Goal: Transaction & Acquisition: Subscribe to service/newsletter

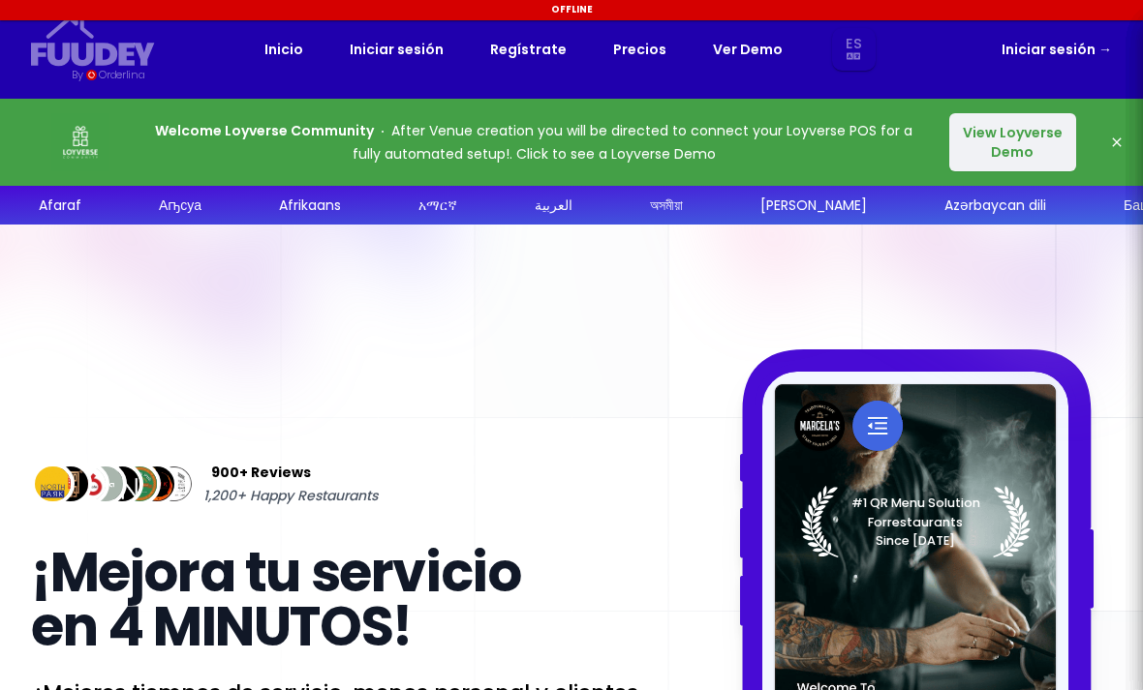
select select "es"
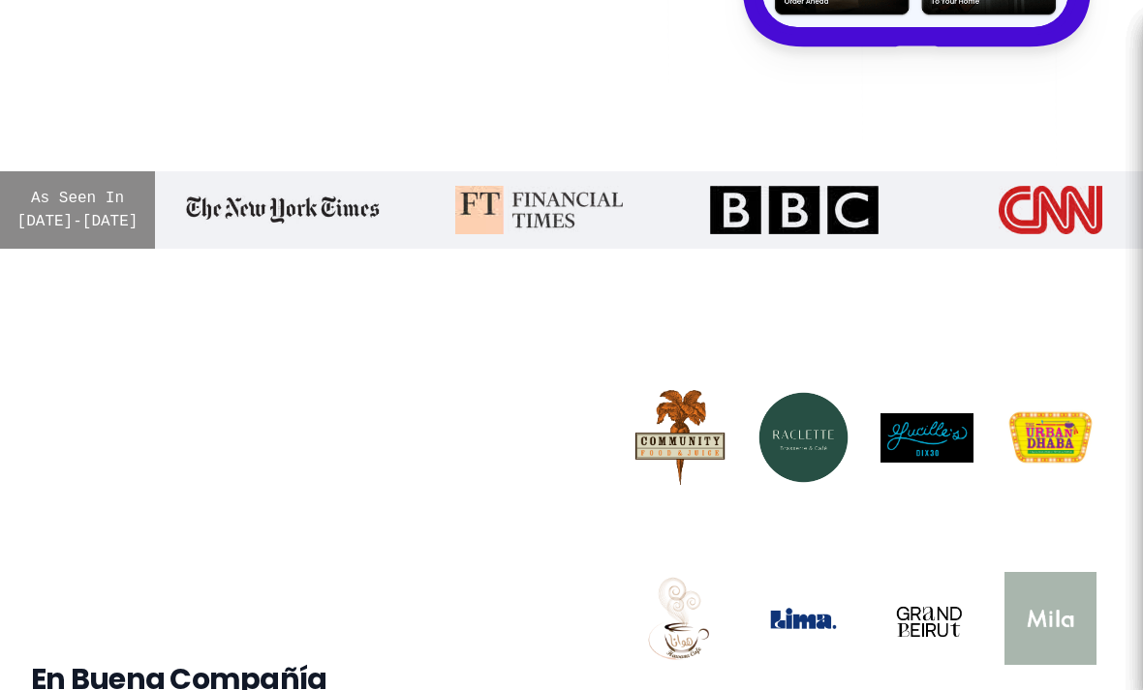
select select "es"
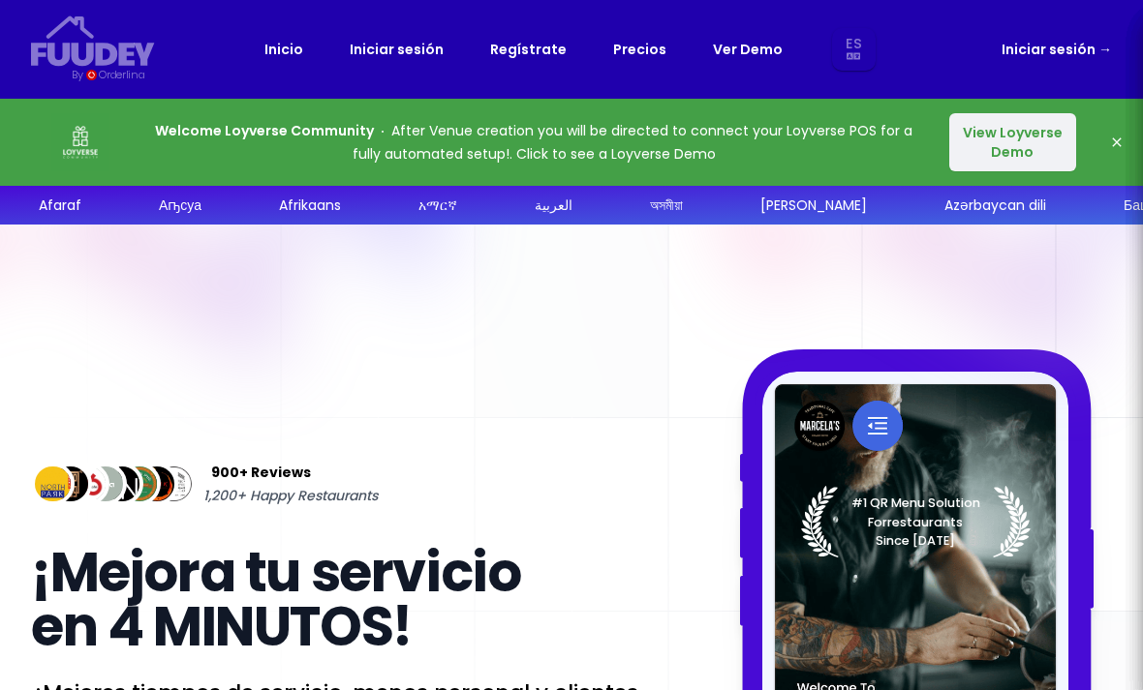
click at [637, 50] on link "Precios" at bounding box center [639, 49] width 53 height 23
select select "es"
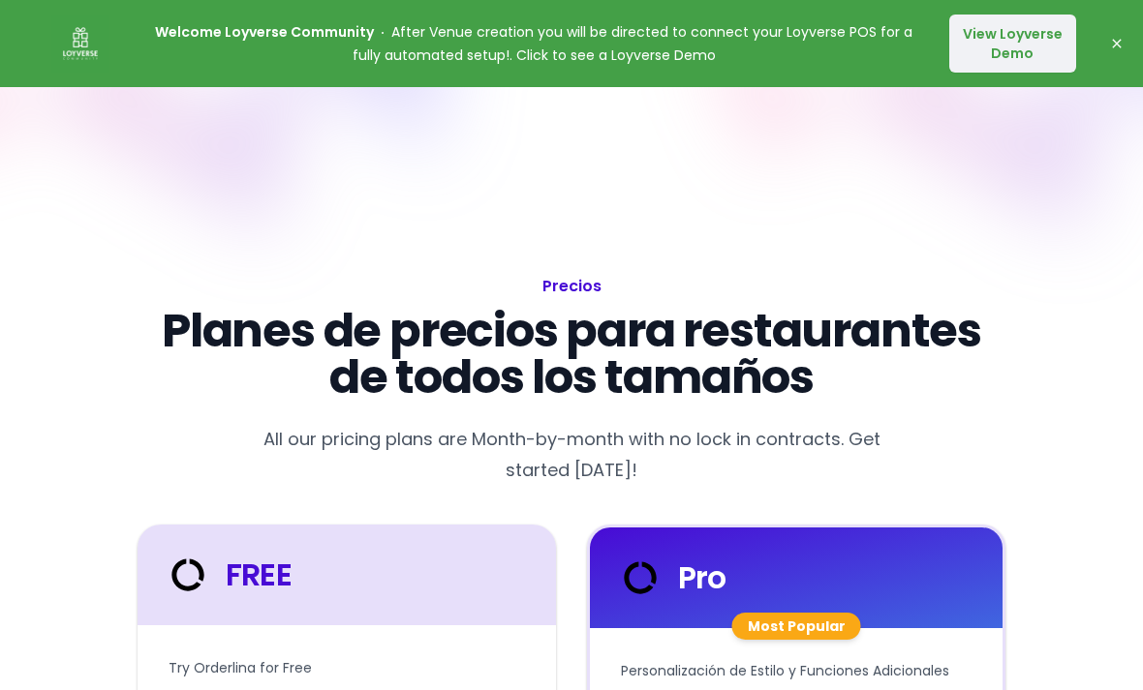
select select "es"
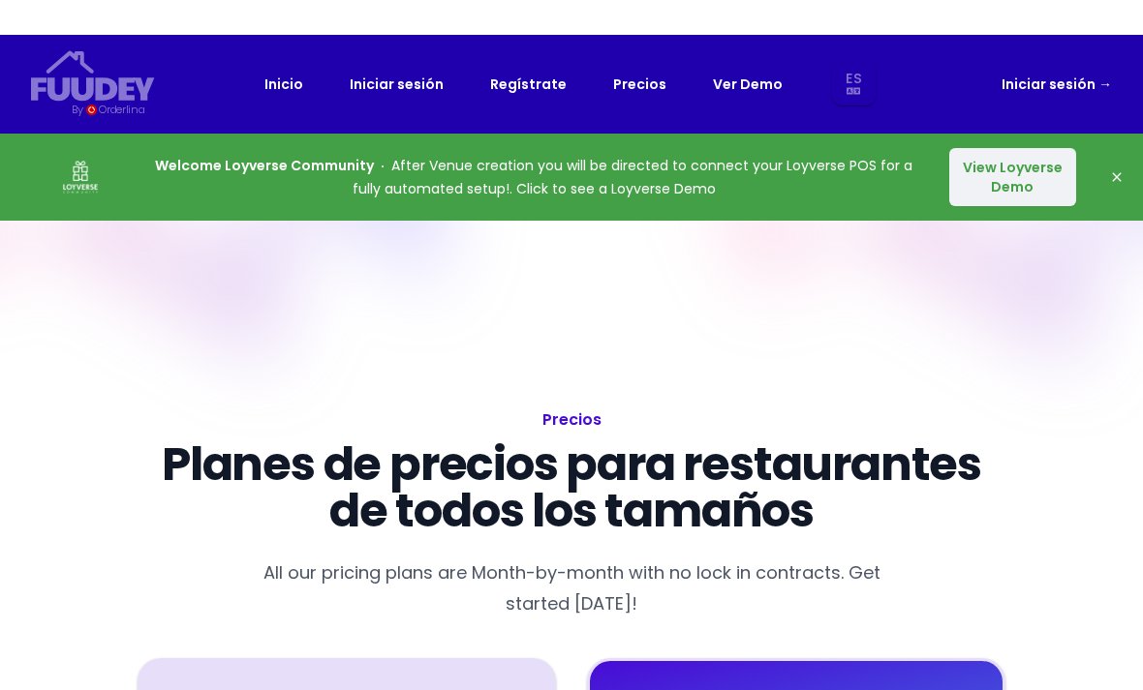
select select "es"
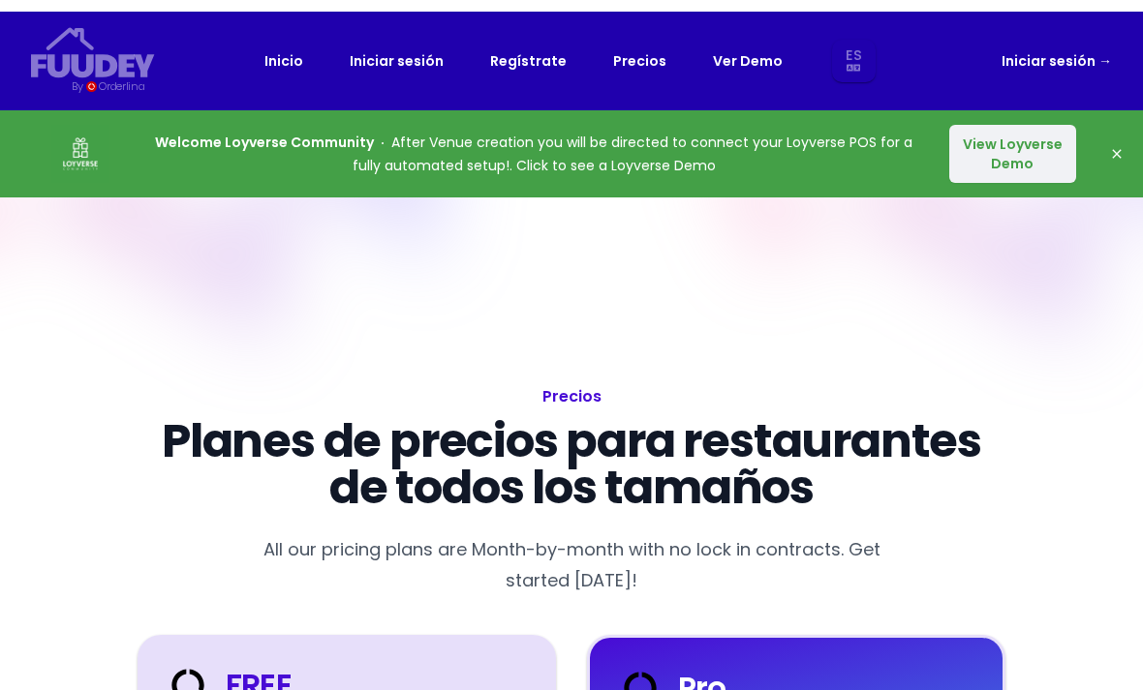
select select "es"
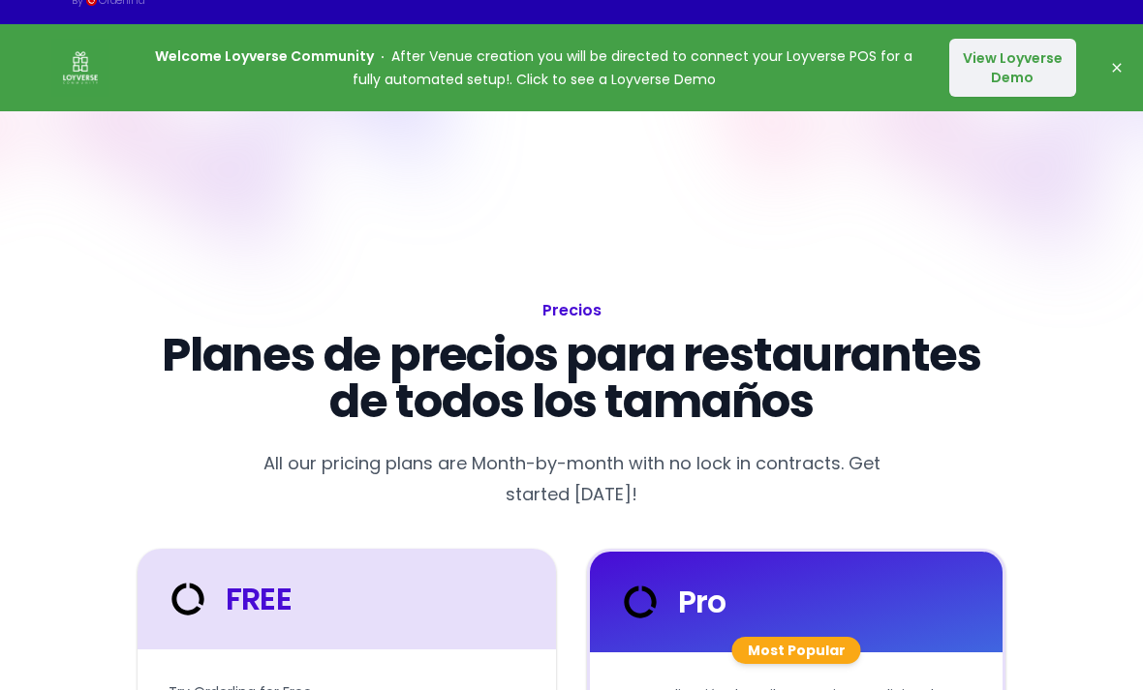
select select "es"
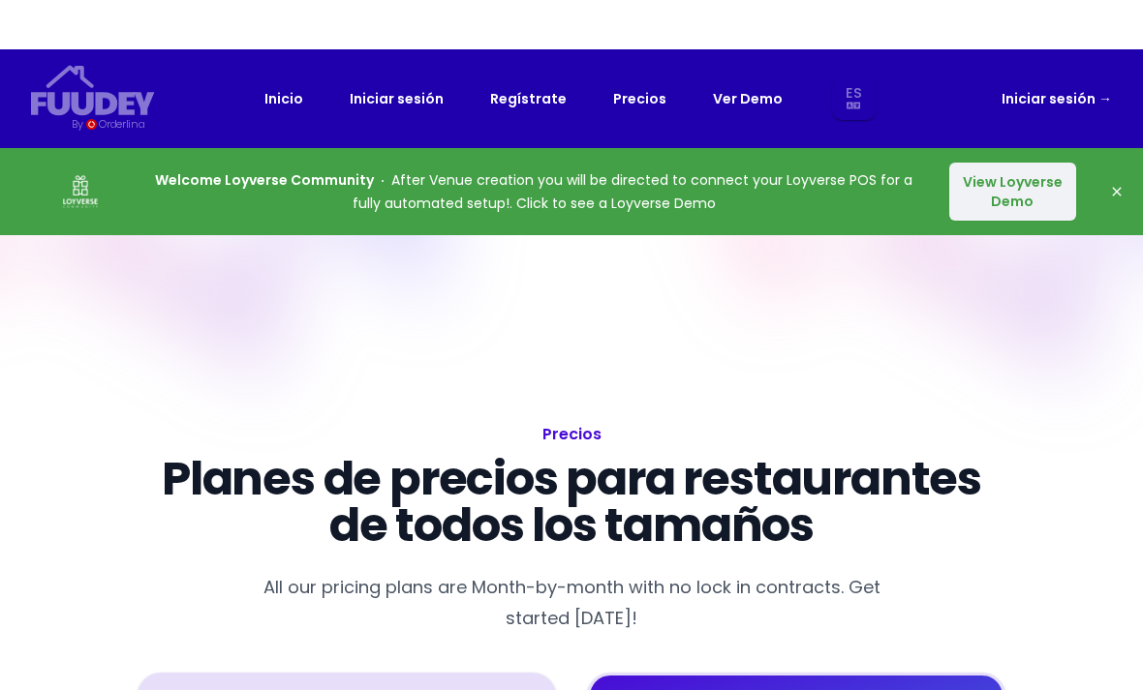
select select "es"
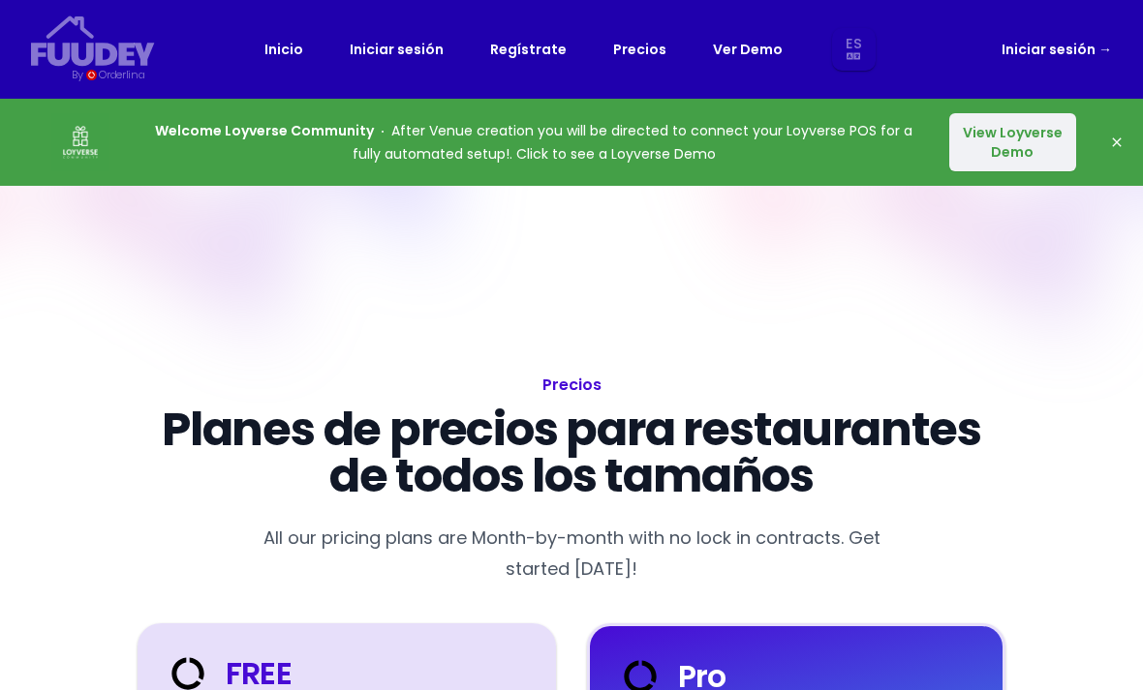
click at [1033, 152] on button "View Loyverse Demo" at bounding box center [1012, 142] width 127 height 58
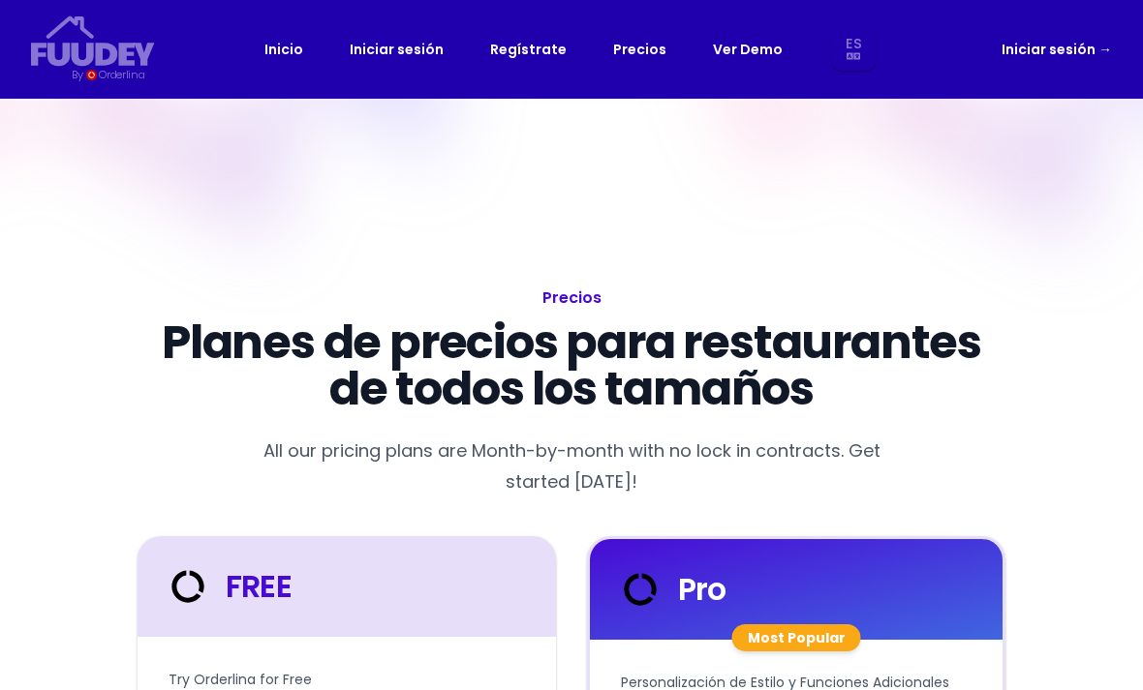
select select "es"
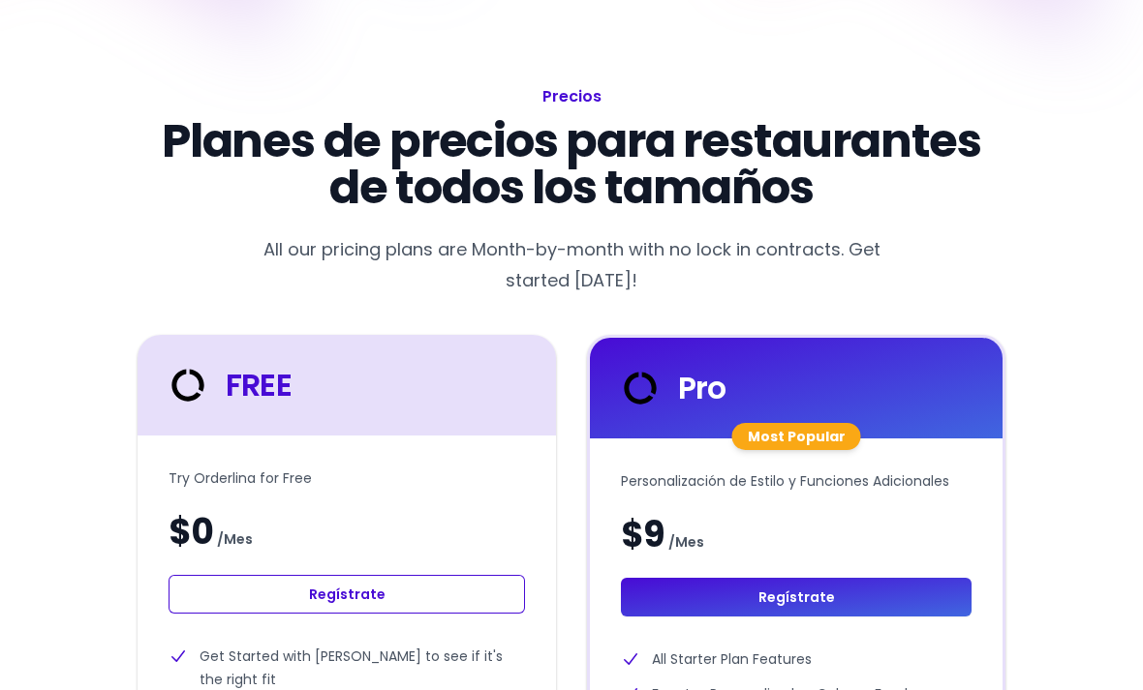
select select "es"
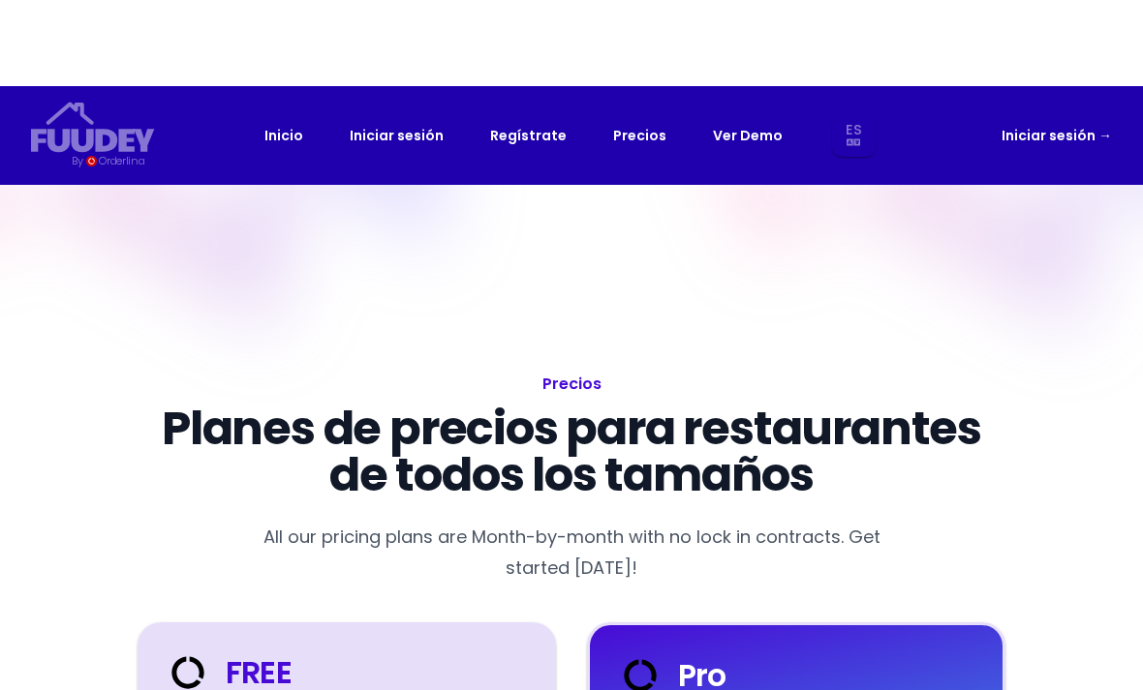
select select "es"
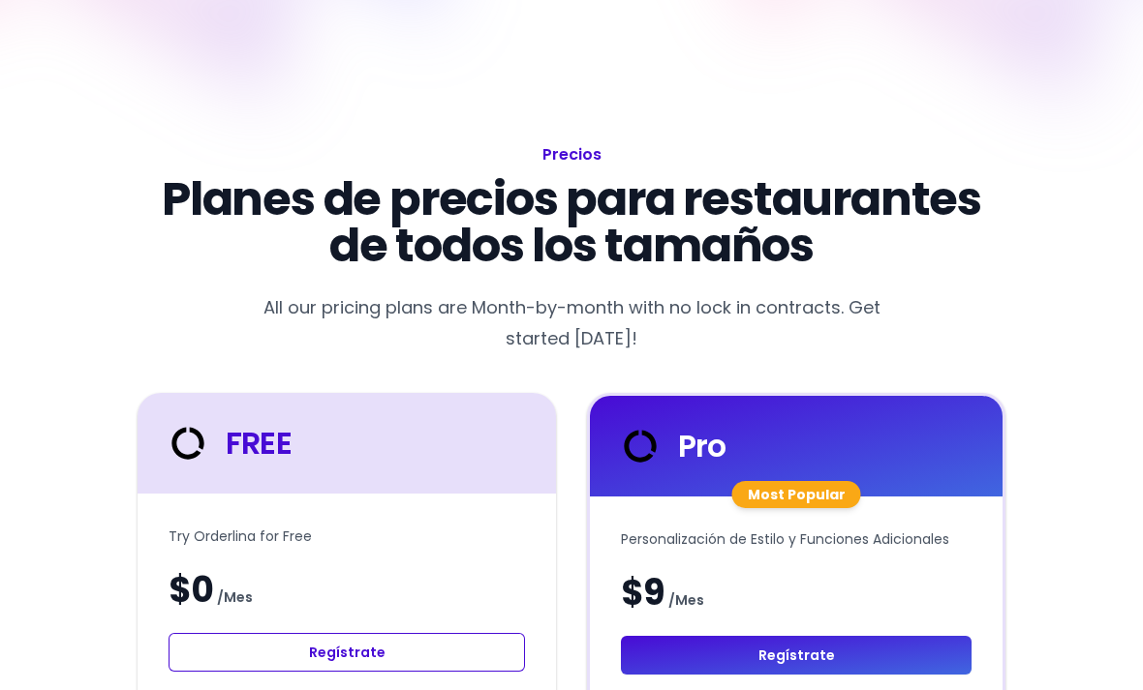
select select "es"
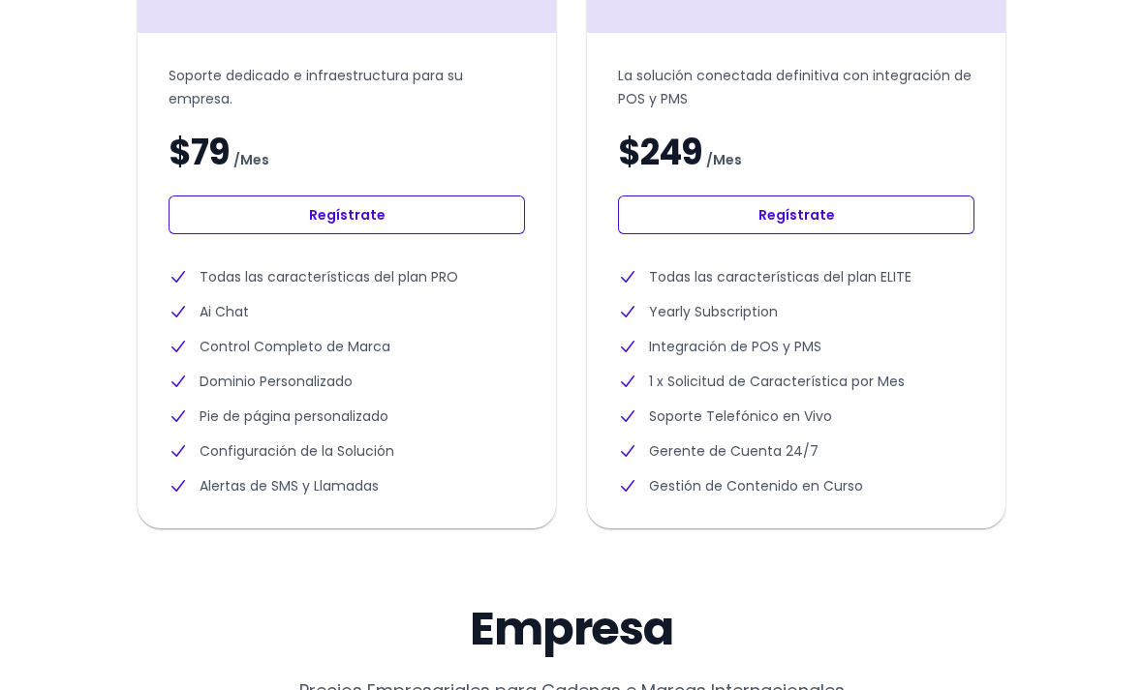
scroll to position [1383, 0]
select select "es"
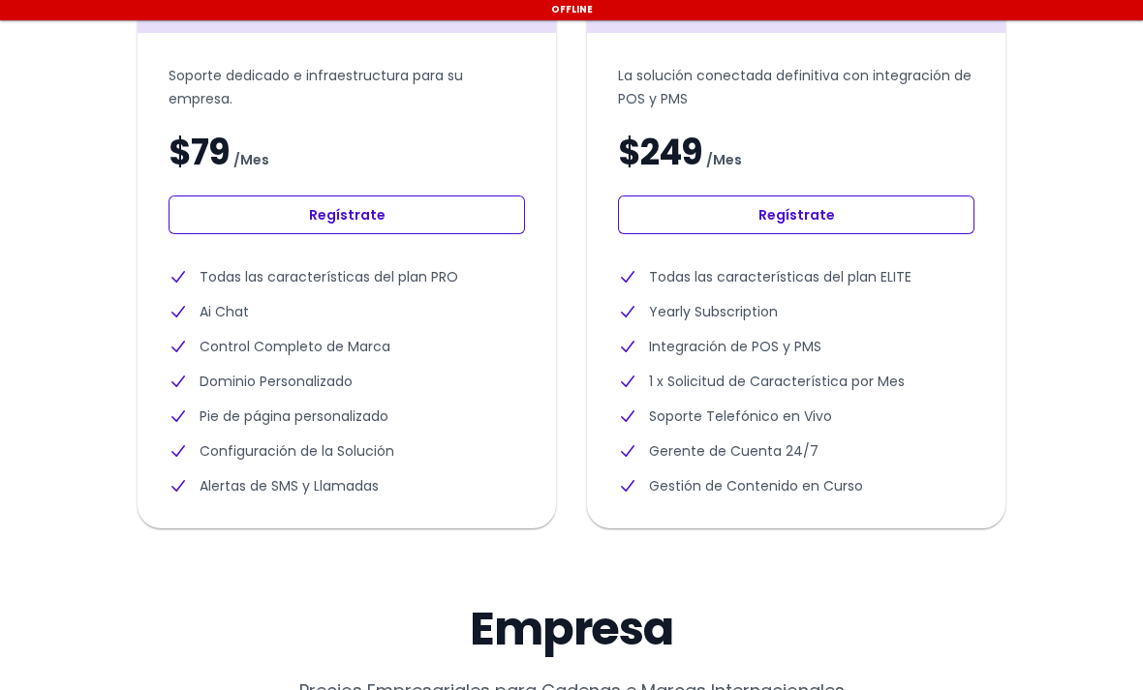
select select "es"
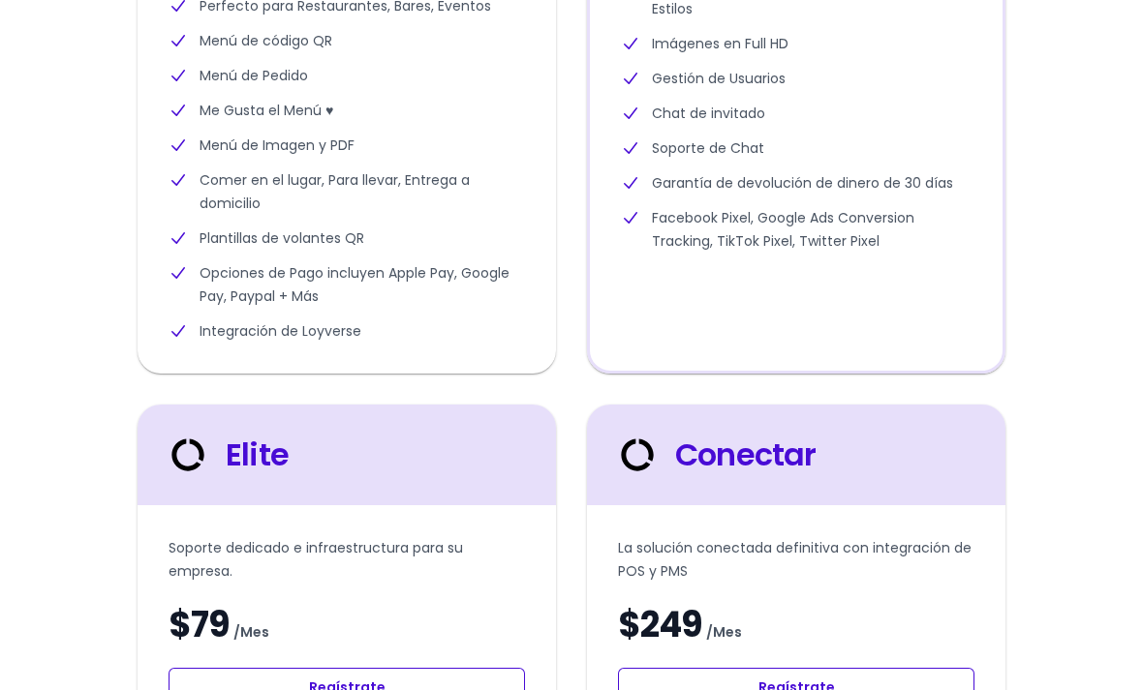
select select "es"
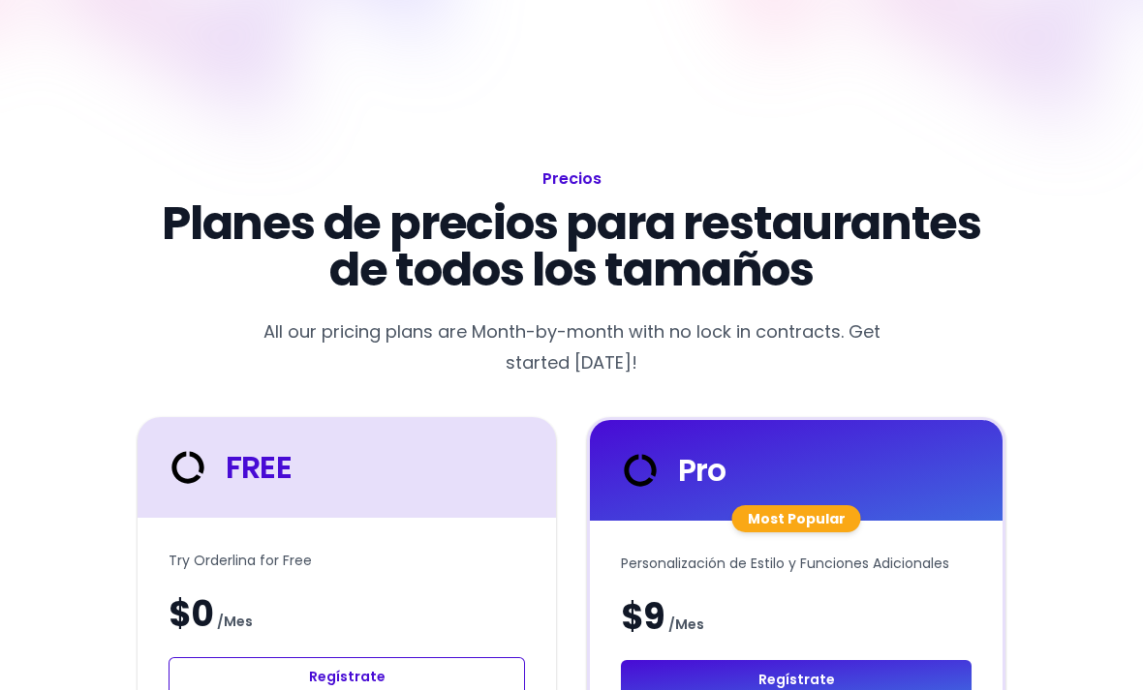
scroll to position [118, 0]
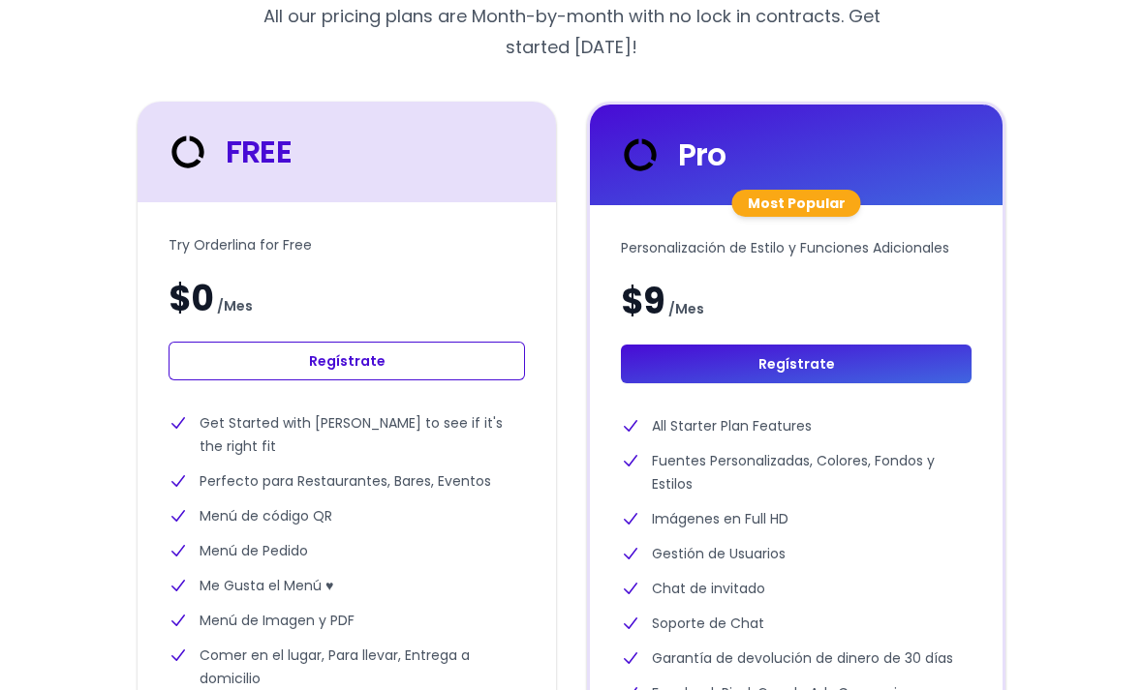
select select "es"
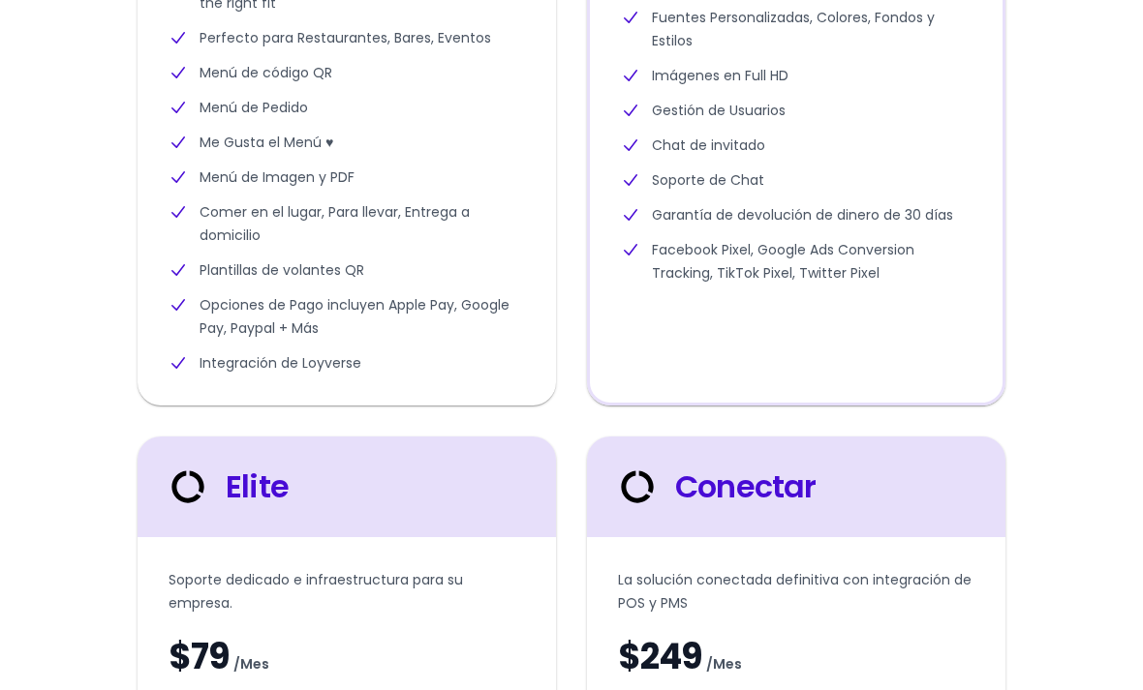
select select "es"
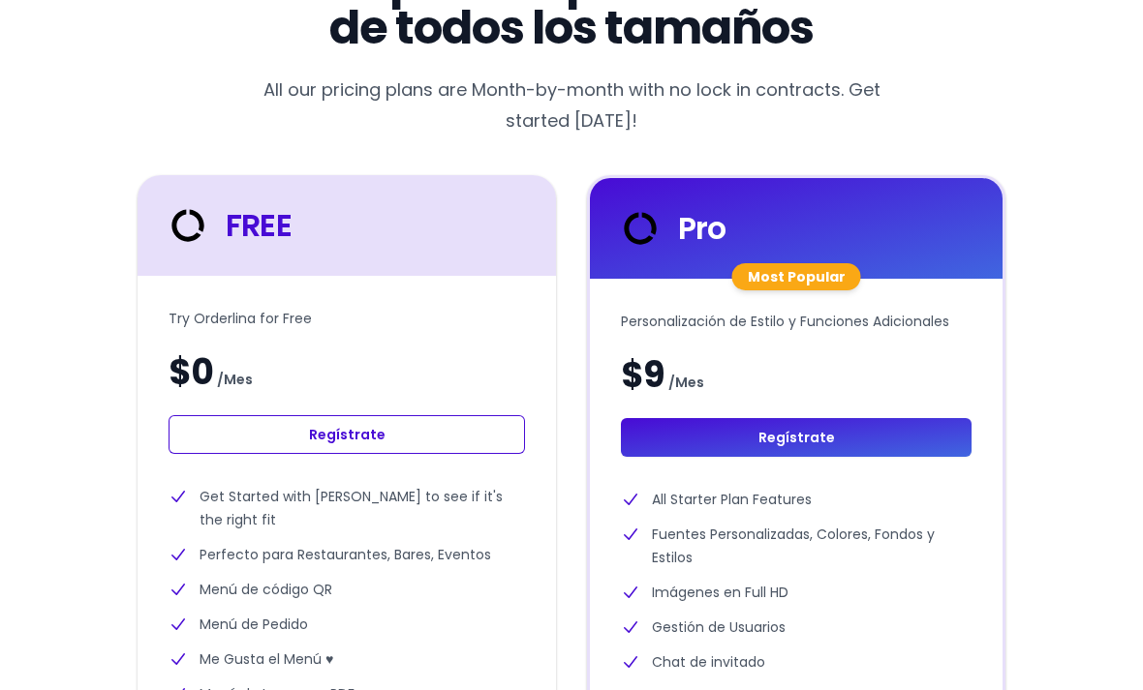
scroll to position [344, 0]
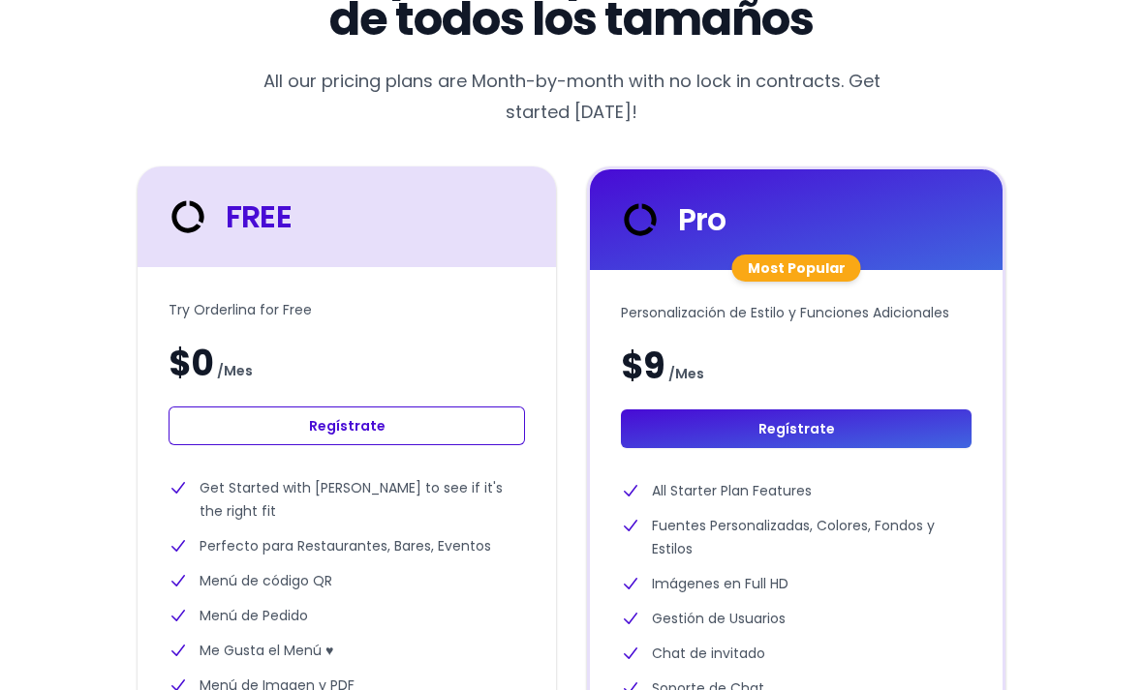
select select "es"
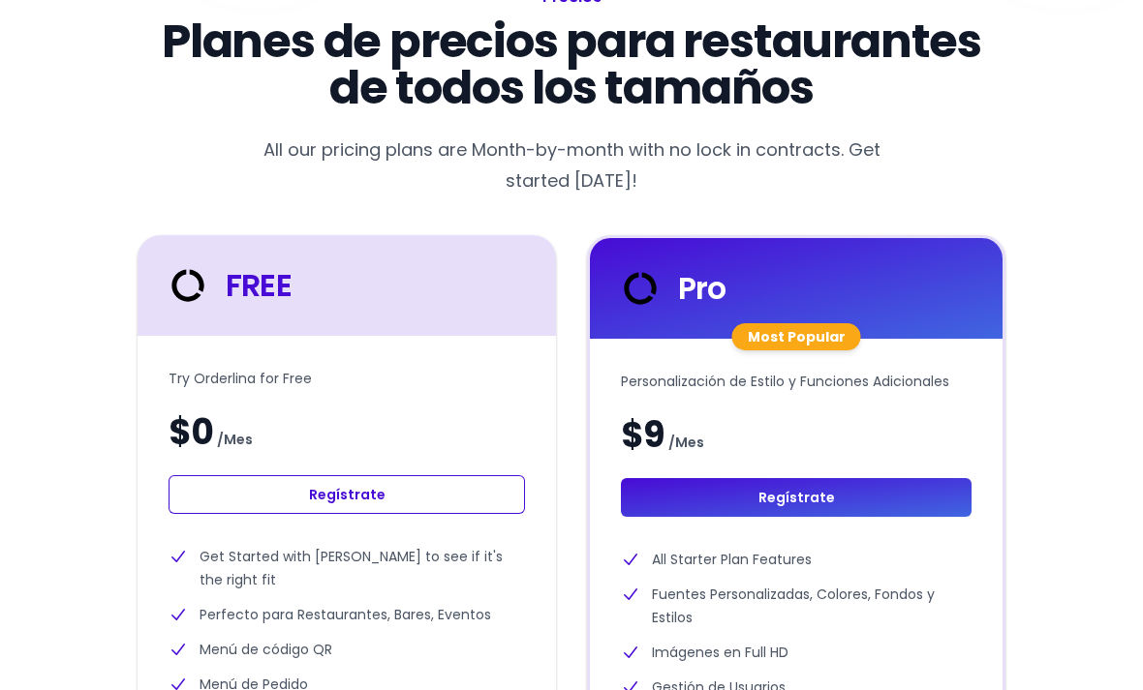
scroll to position [289, 0]
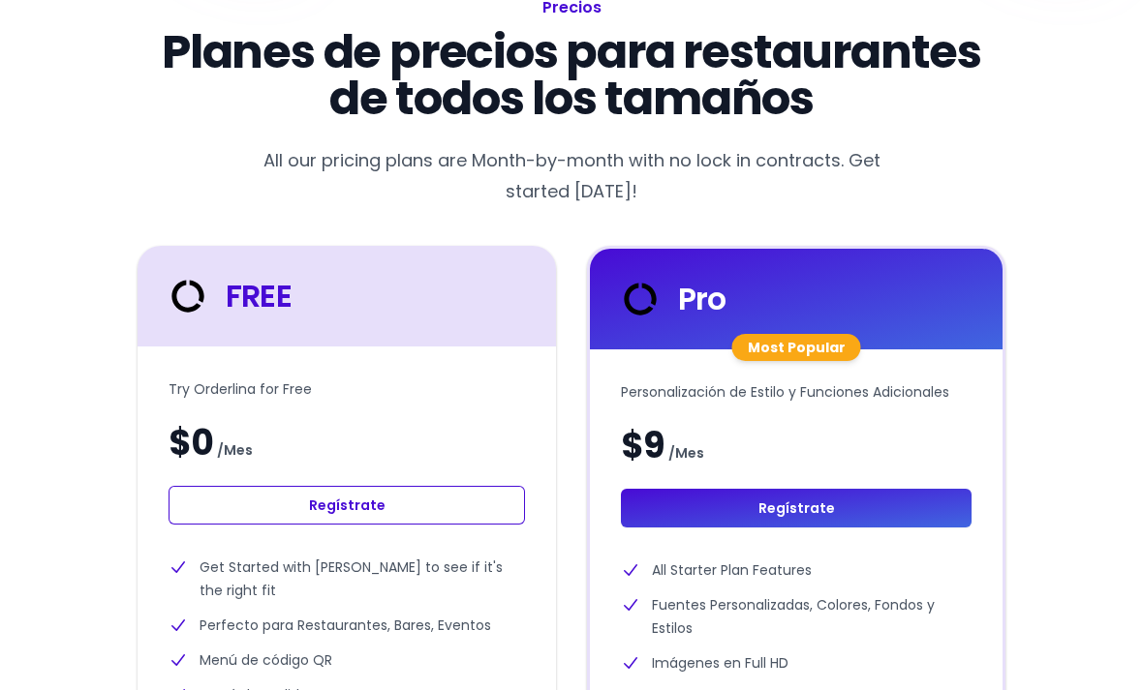
click at [210, 505] on link "Regístrate" at bounding box center [346, 506] width 356 height 39
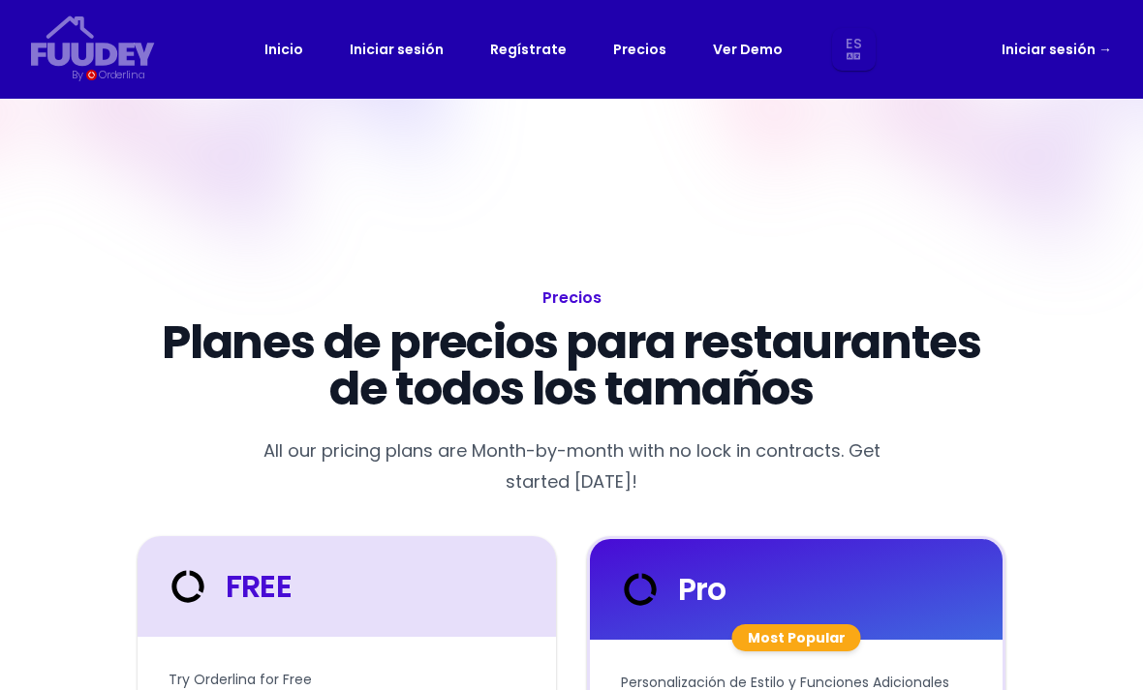
select select "es"
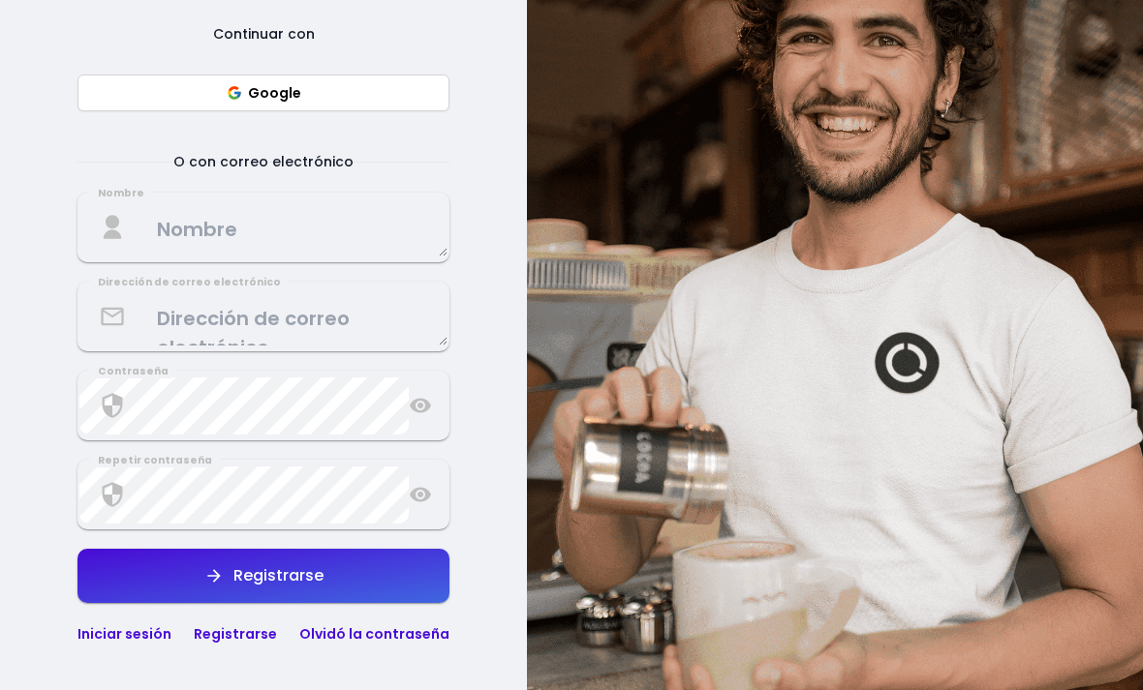
select select "es"
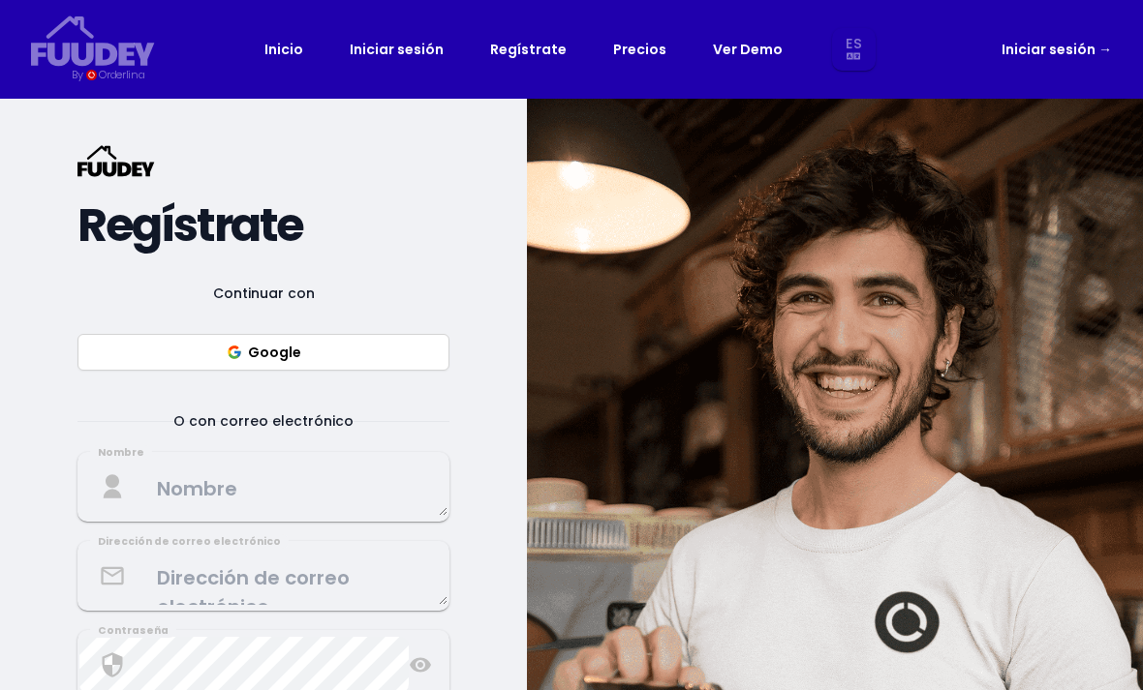
select select "es"
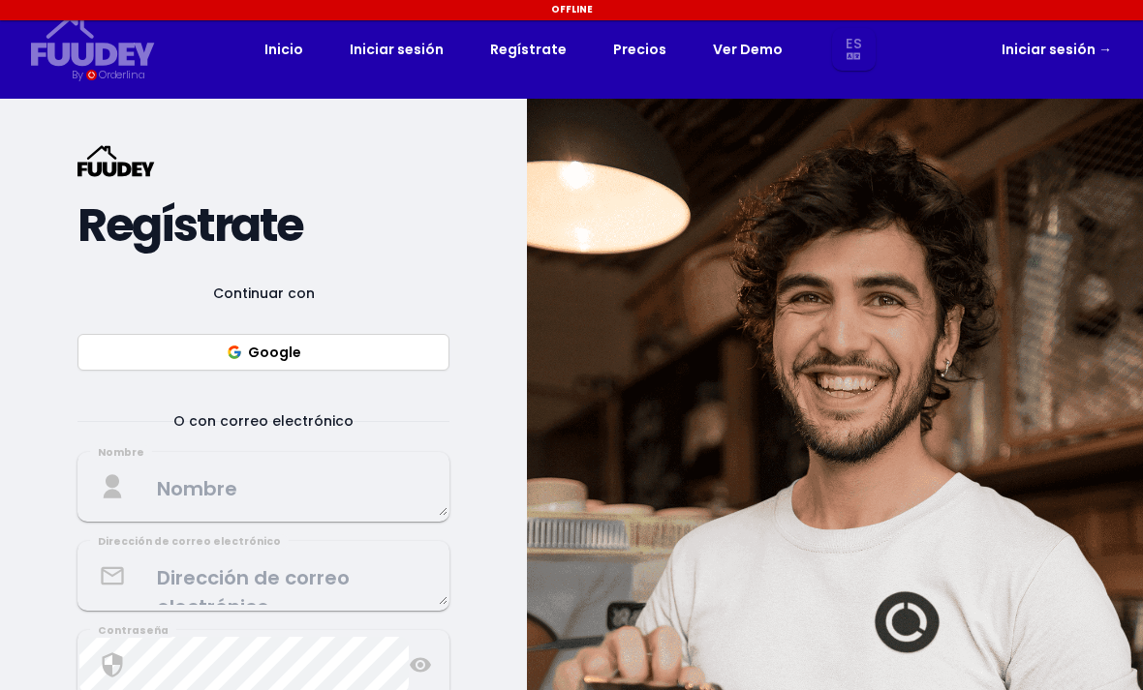
select select "es"
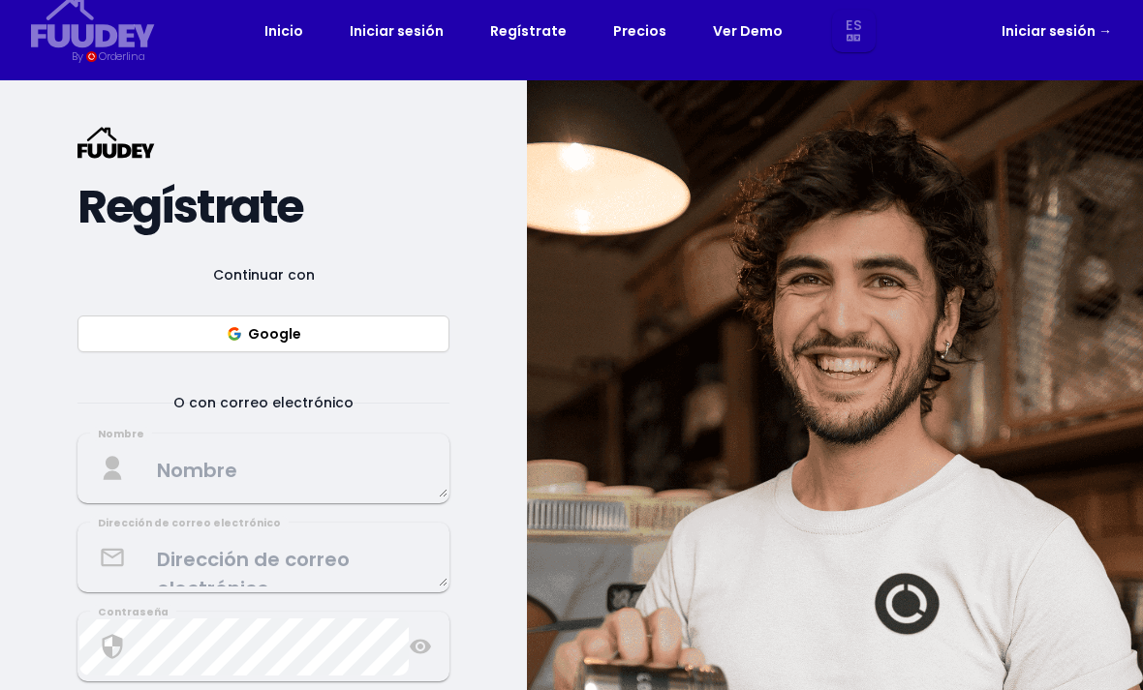
select select "es"
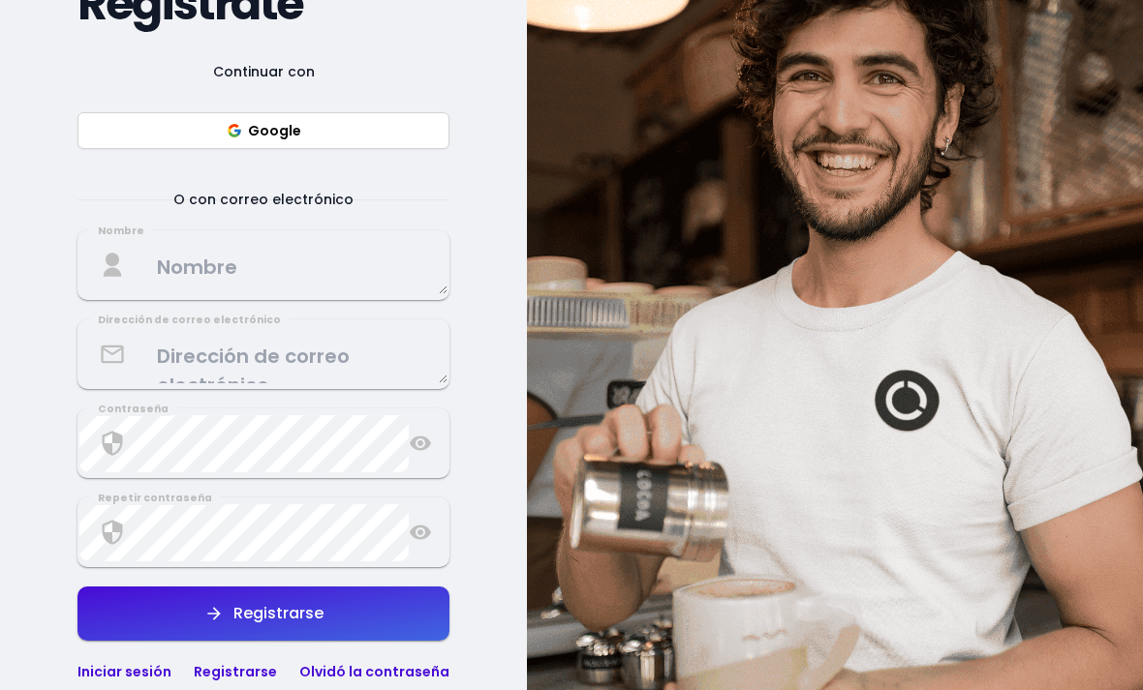
select select "es"
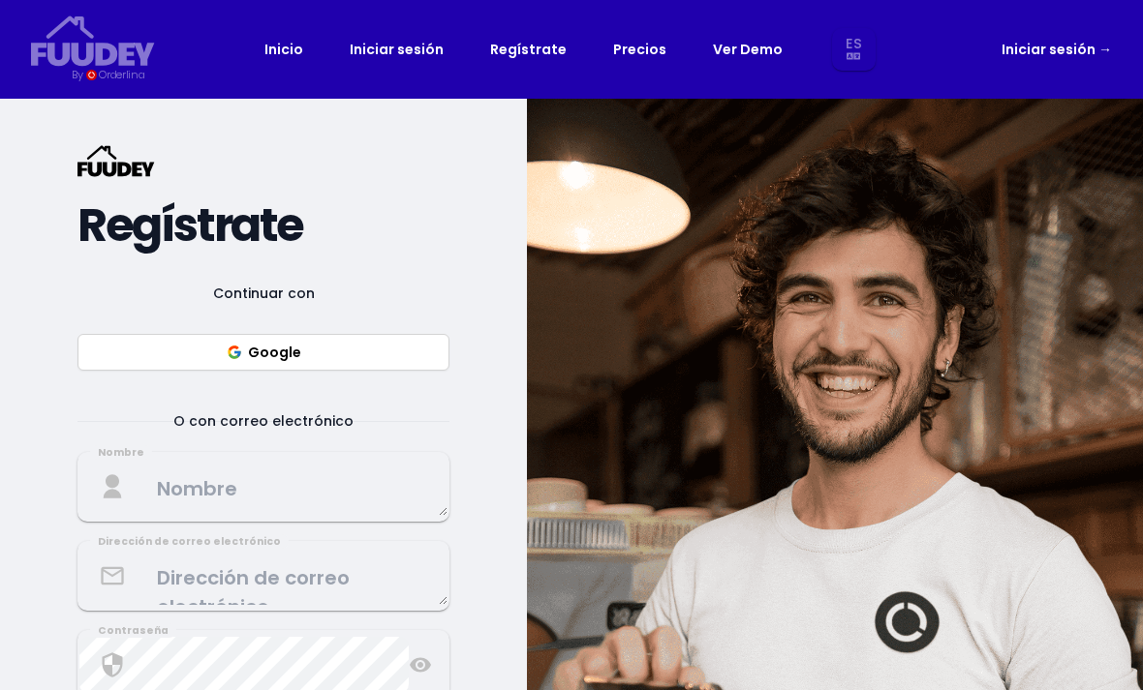
click at [103, 514] on textarea at bounding box center [263, 487] width 368 height 57
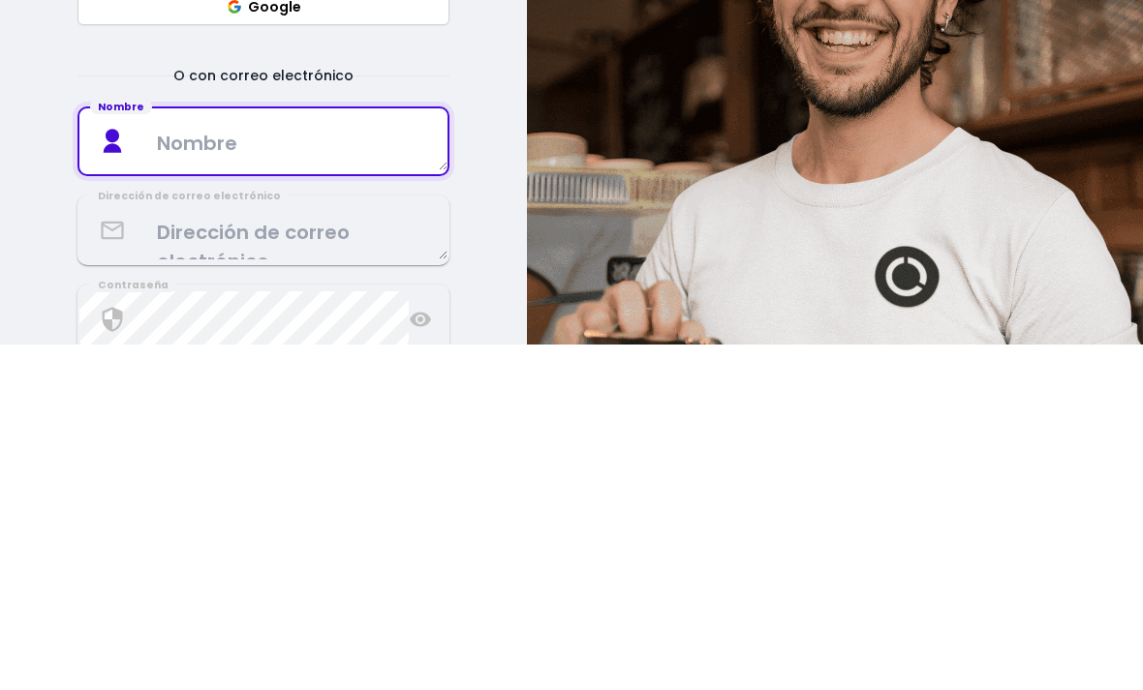
click at [43, 202] on div "{/* Added fill="currentColor" here */} {/* This rectangle defines the backgroun…" at bounding box center [263, 525] width 527 height 853
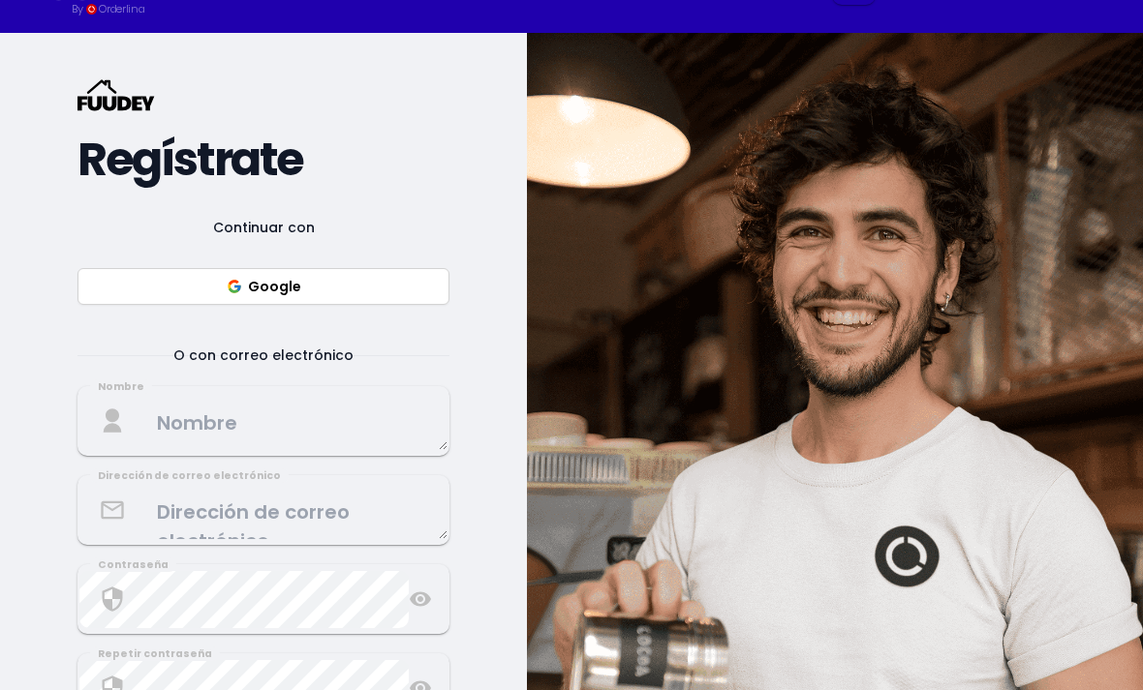
select select "es"
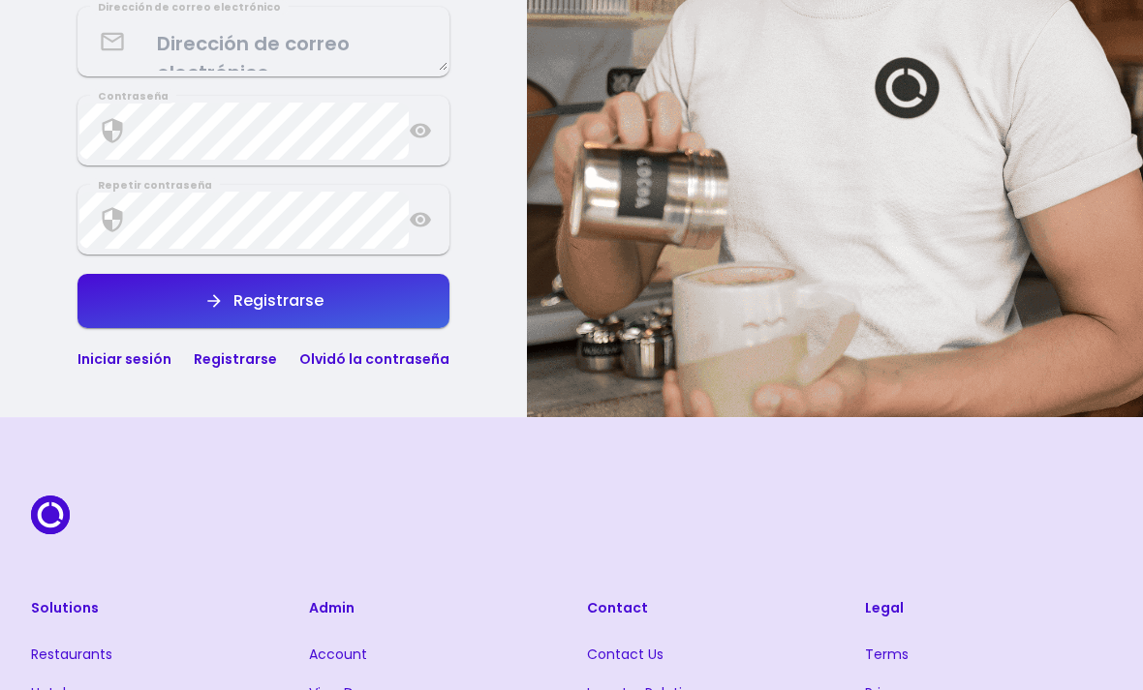
select select "es"
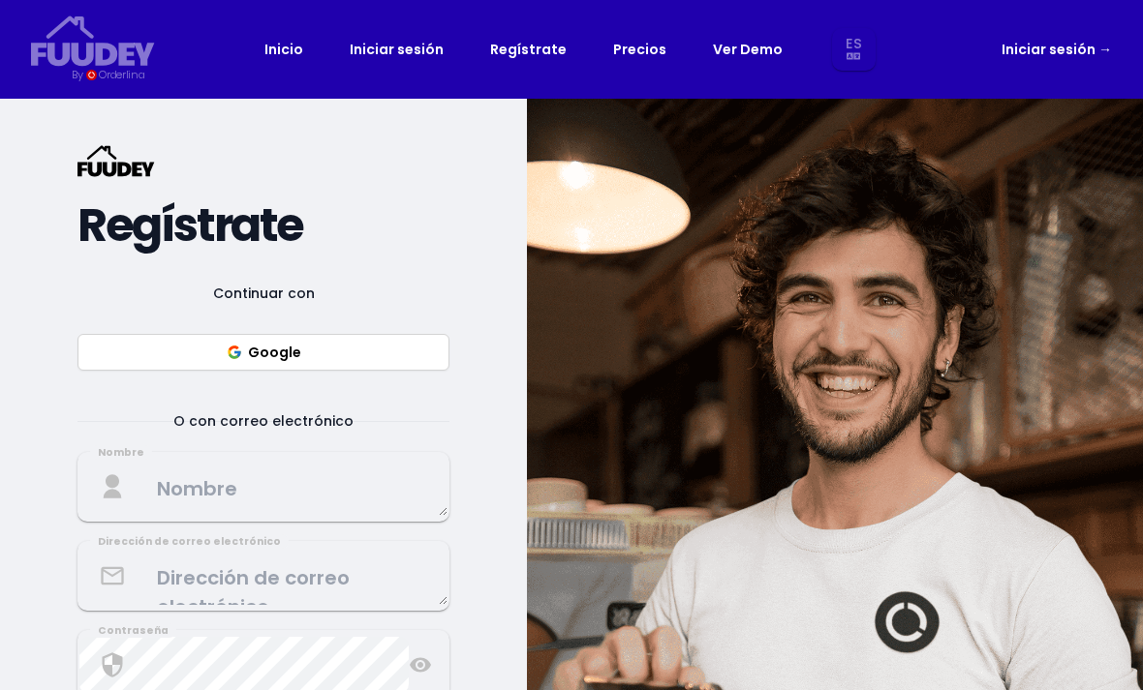
select select "es"
